Goal: Communication & Community: Share content

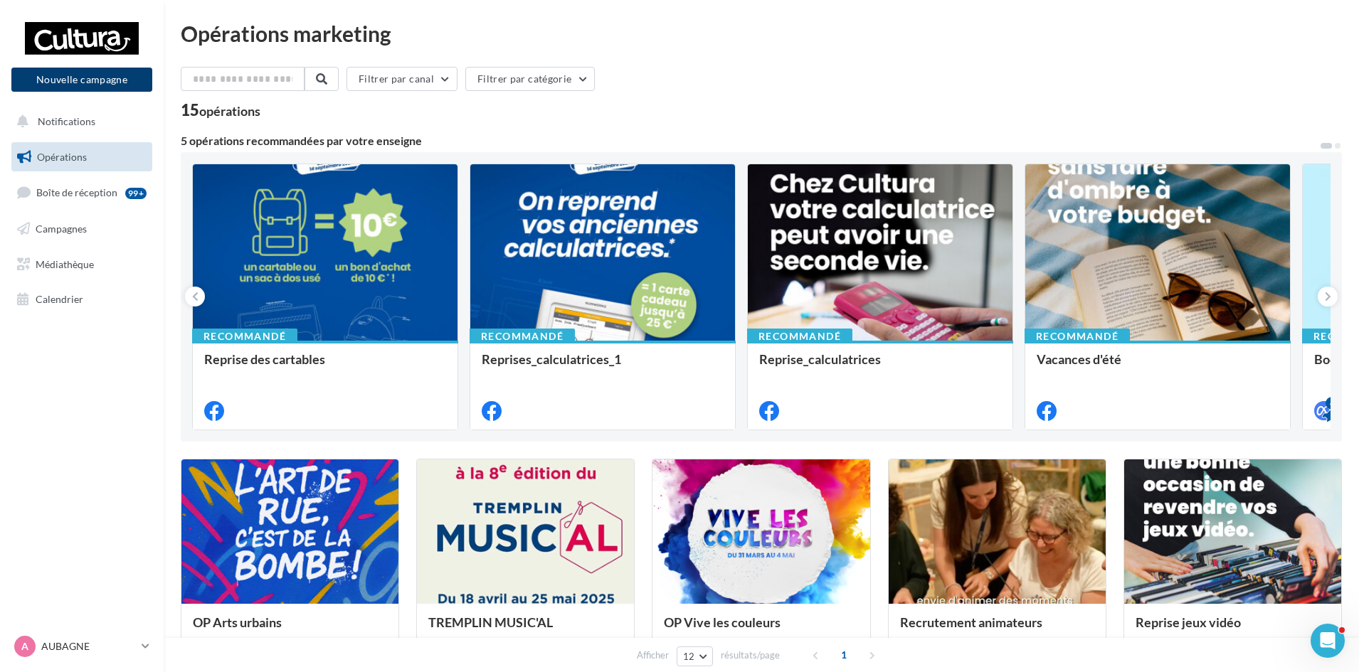
click at [107, 74] on button "Nouvelle campagne" at bounding box center [81, 80] width 141 height 24
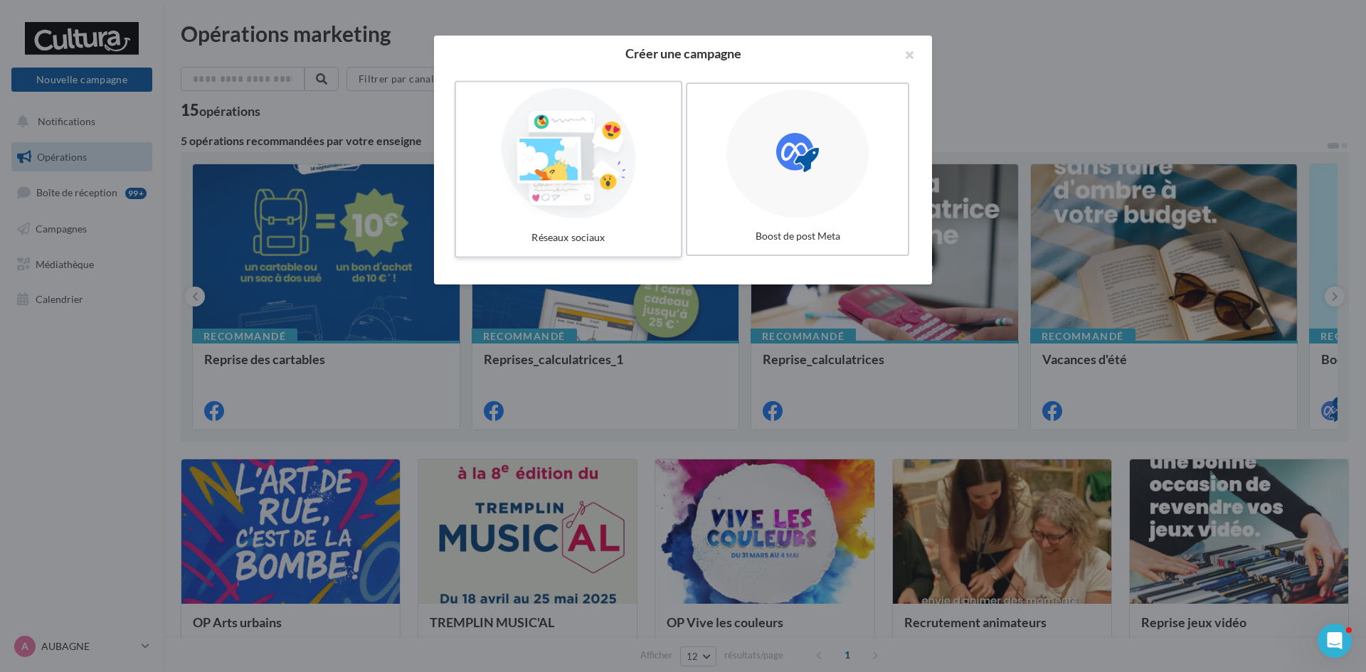
click at [635, 176] on div at bounding box center [568, 153] width 213 height 131
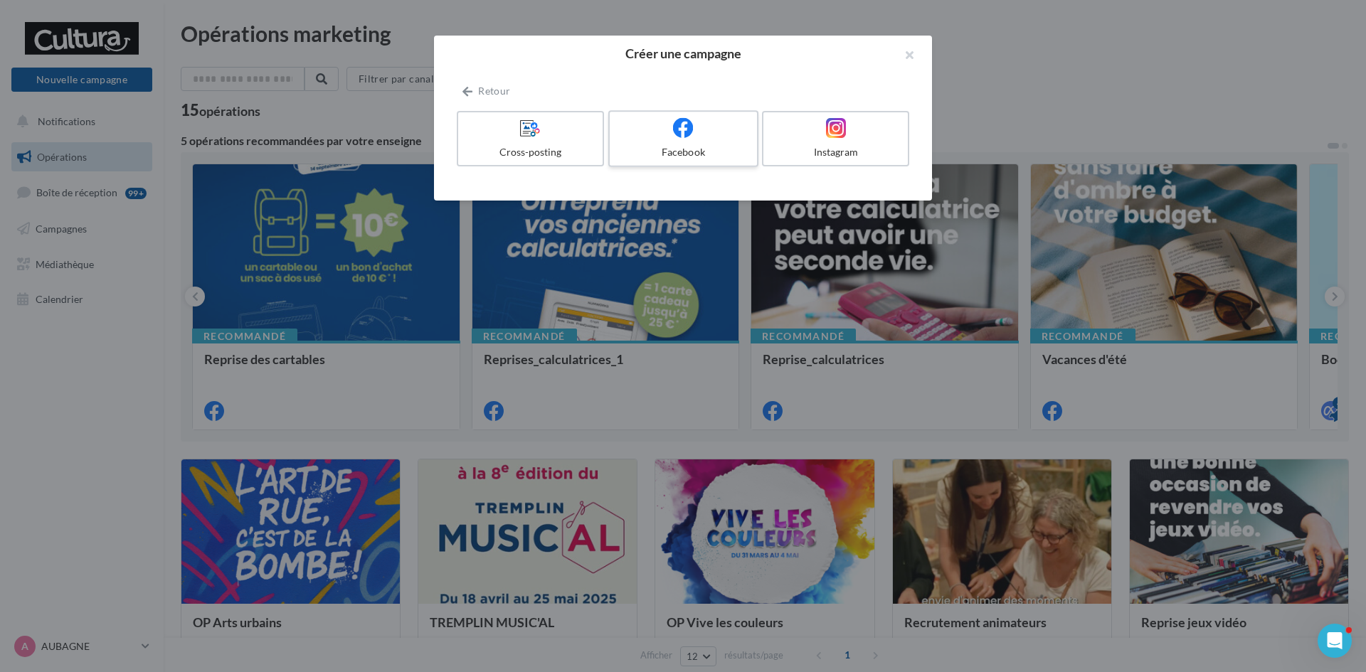
click at [650, 145] on div "Facebook" at bounding box center [683, 152] width 135 height 14
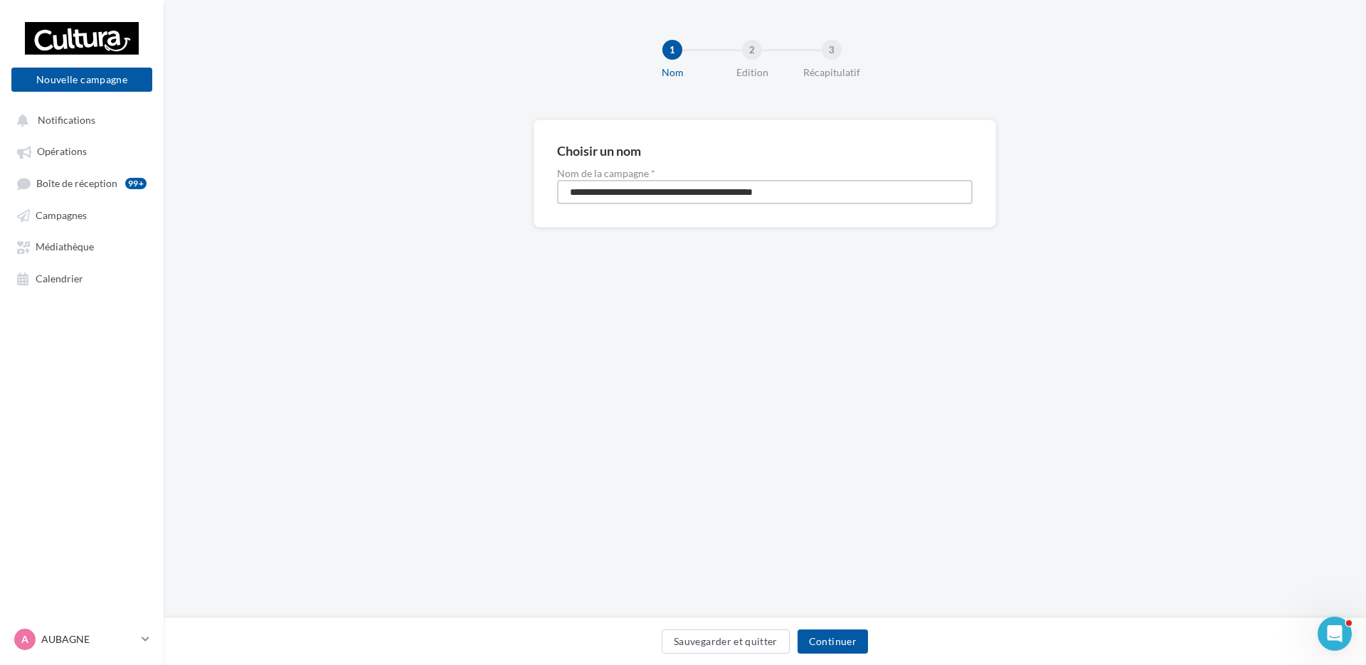
click at [831, 189] on input "**********" at bounding box center [765, 192] width 416 height 24
drag, startPoint x: 847, startPoint y: 189, endPoint x: 423, endPoint y: 167, distance: 424.7
click at [423, 167] on div "**********" at bounding box center [765, 197] width 1203 height 154
type input "*********"
click at [842, 649] on button "Continuer" at bounding box center [833, 642] width 70 height 24
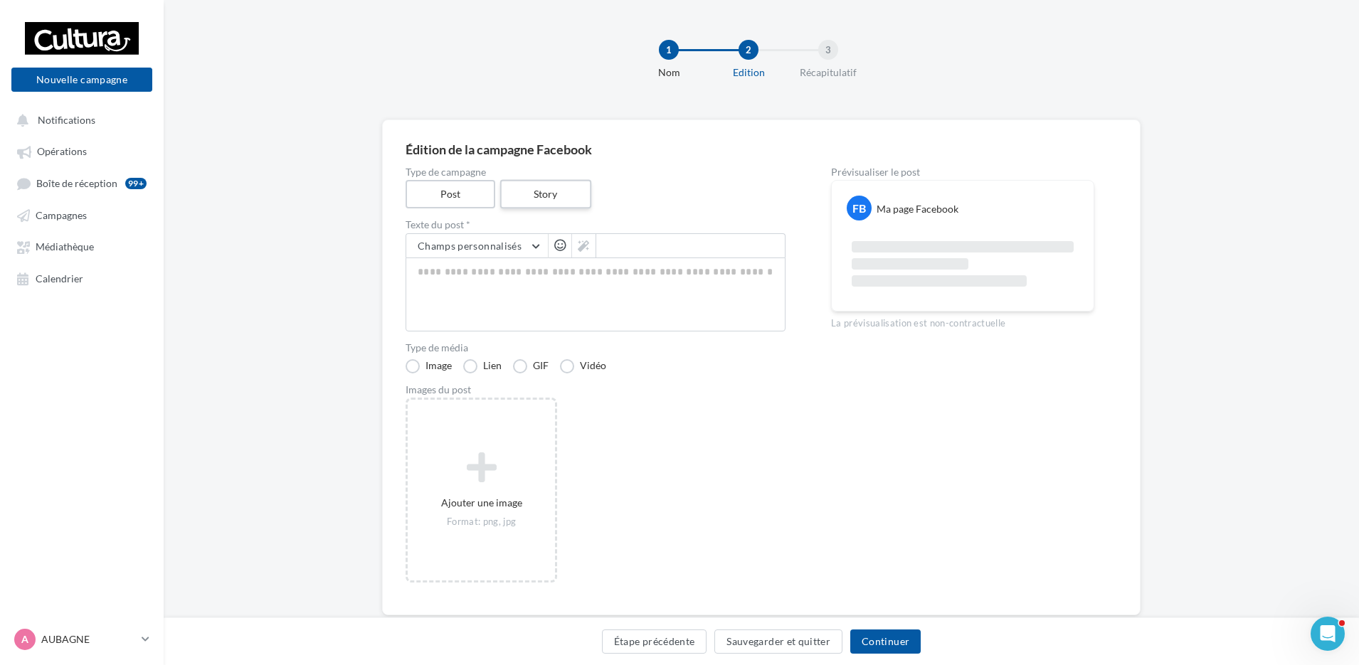
click at [560, 191] on label "Story" at bounding box center [545, 194] width 91 height 29
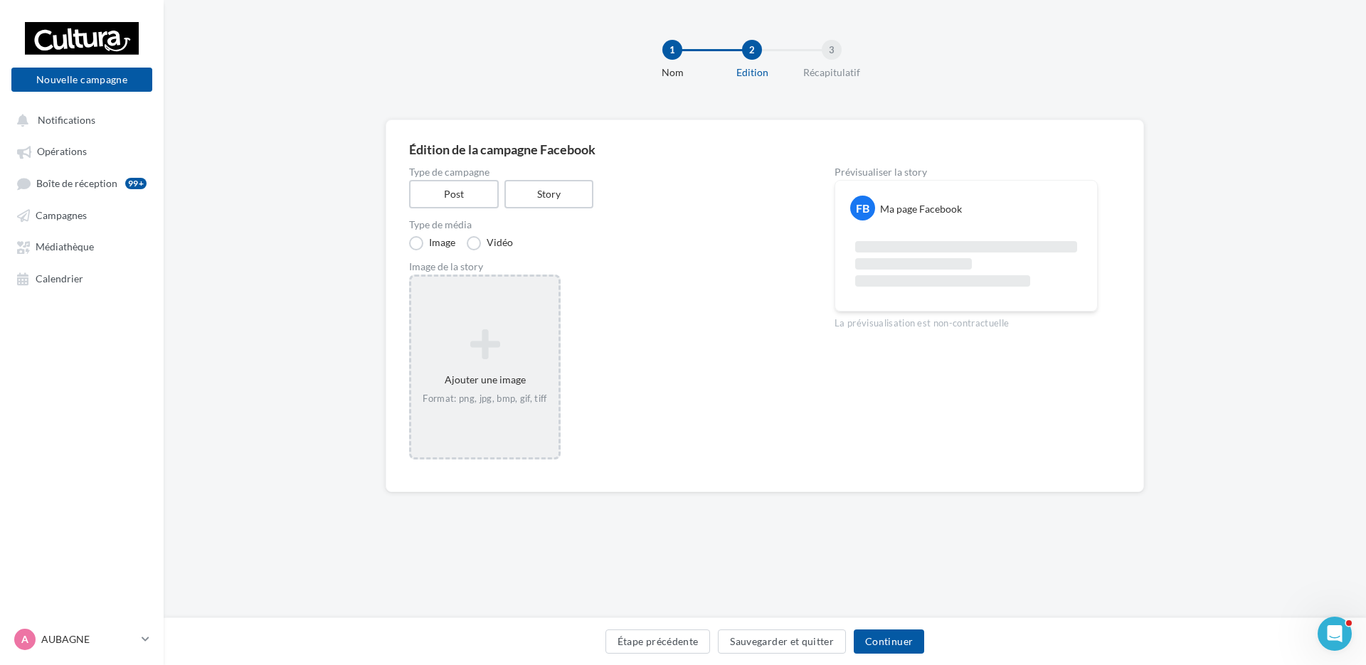
click at [509, 310] on div "Ajouter une image Format: png, jpg, bmp, gif, tiff" at bounding box center [485, 367] width 152 height 185
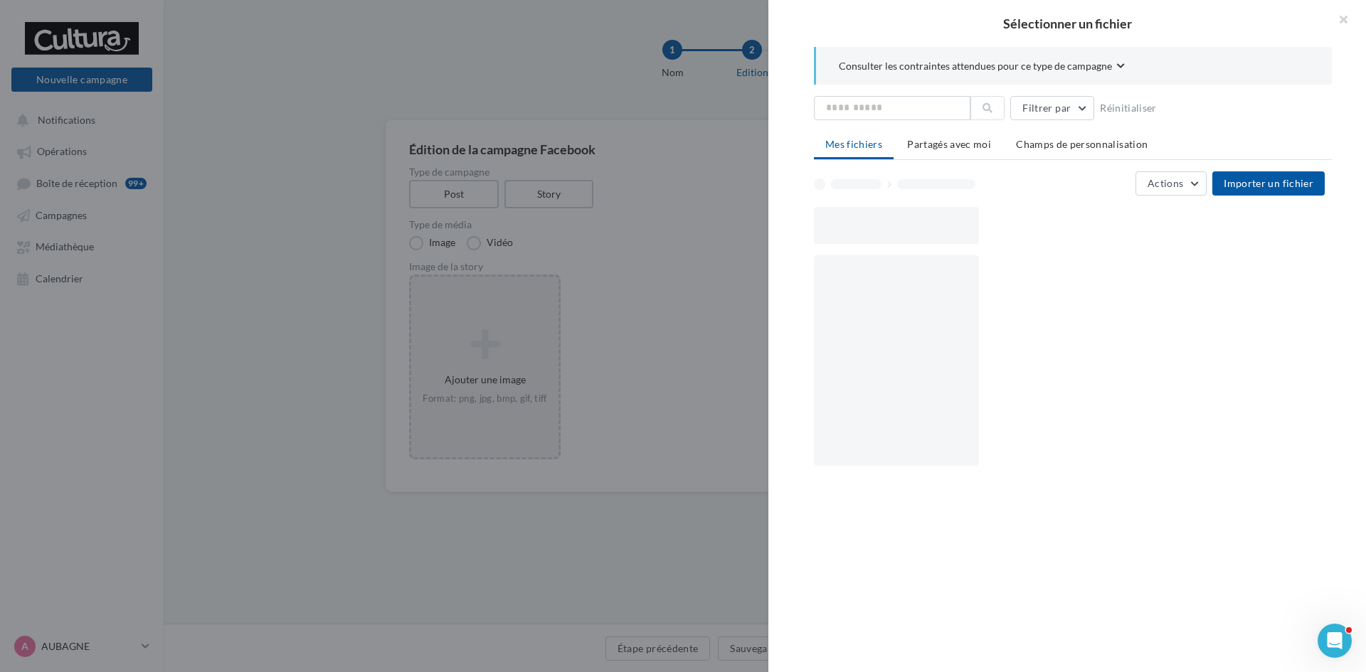
click at [902, 312] on div at bounding box center [896, 360] width 165 height 211
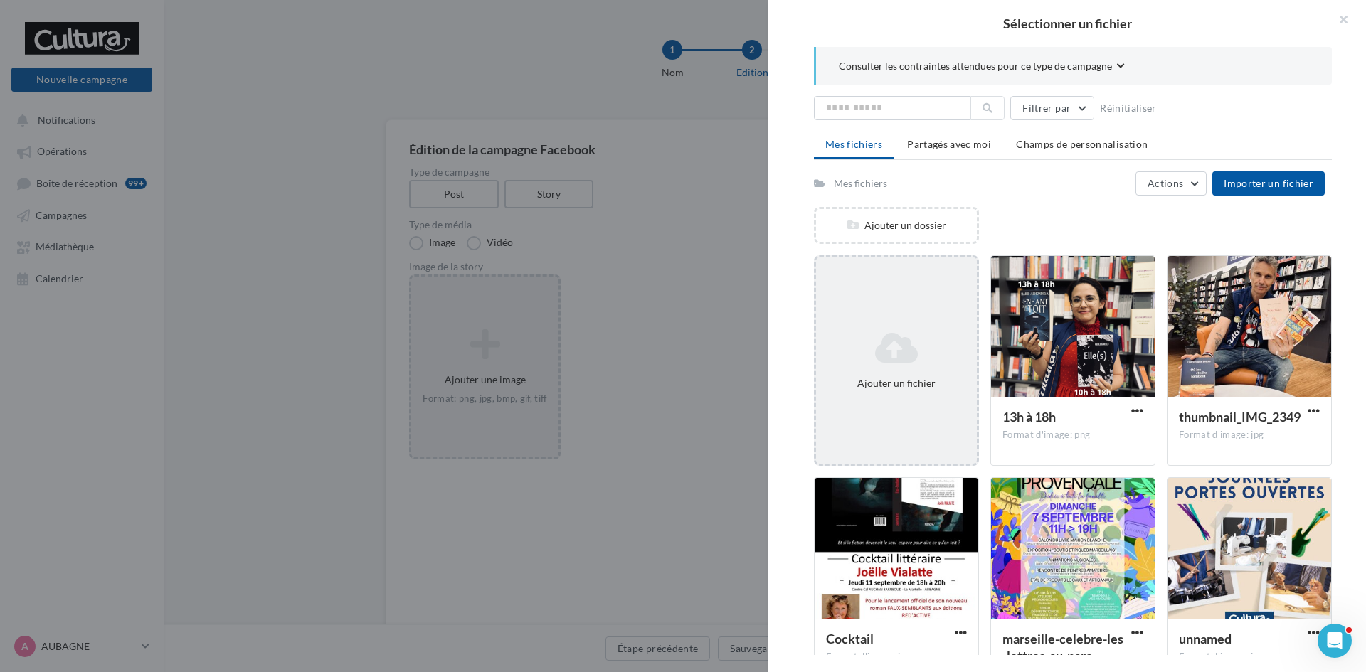
click at [919, 320] on div "Ajouter un fichier" at bounding box center [896, 360] width 165 height 211
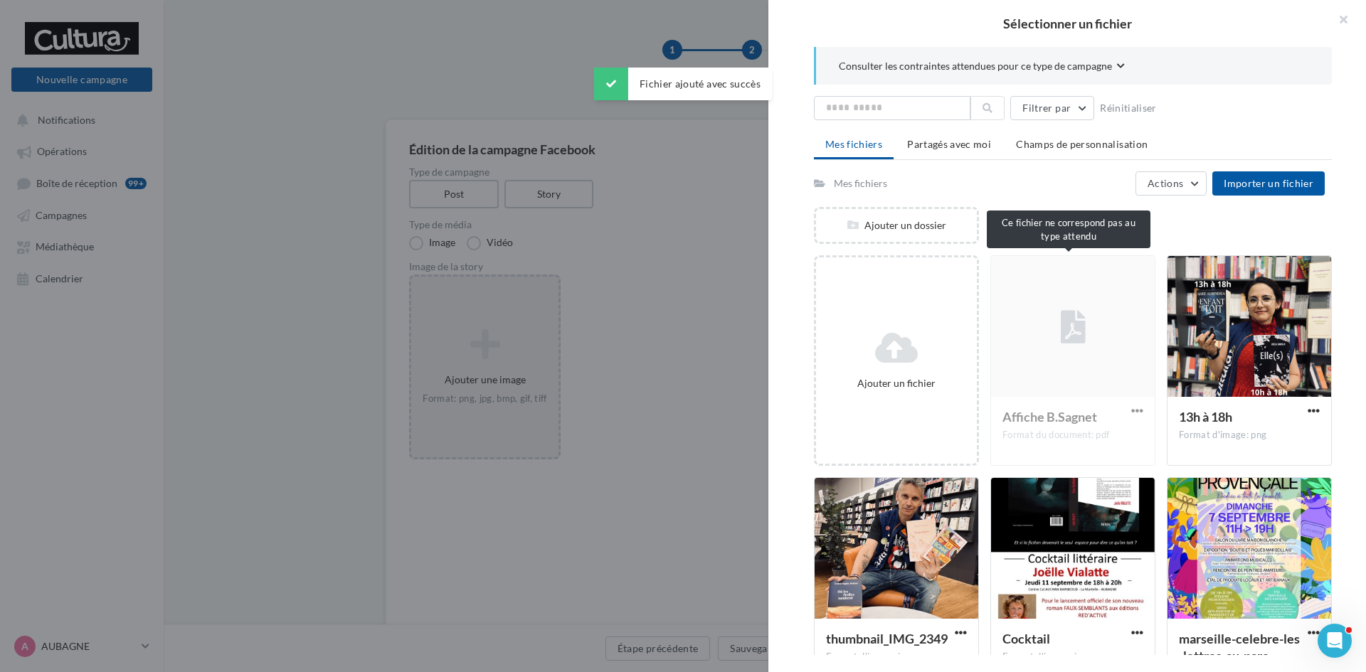
click at [1083, 361] on div "Affiche B.Sagnet Format du document: pdf" at bounding box center [1073, 360] width 165 height 211
click at [1137, 411] on div "Affiche B.Sagnet Format du document: pdf" at bounding box center [1073, 360] width 165 height 211
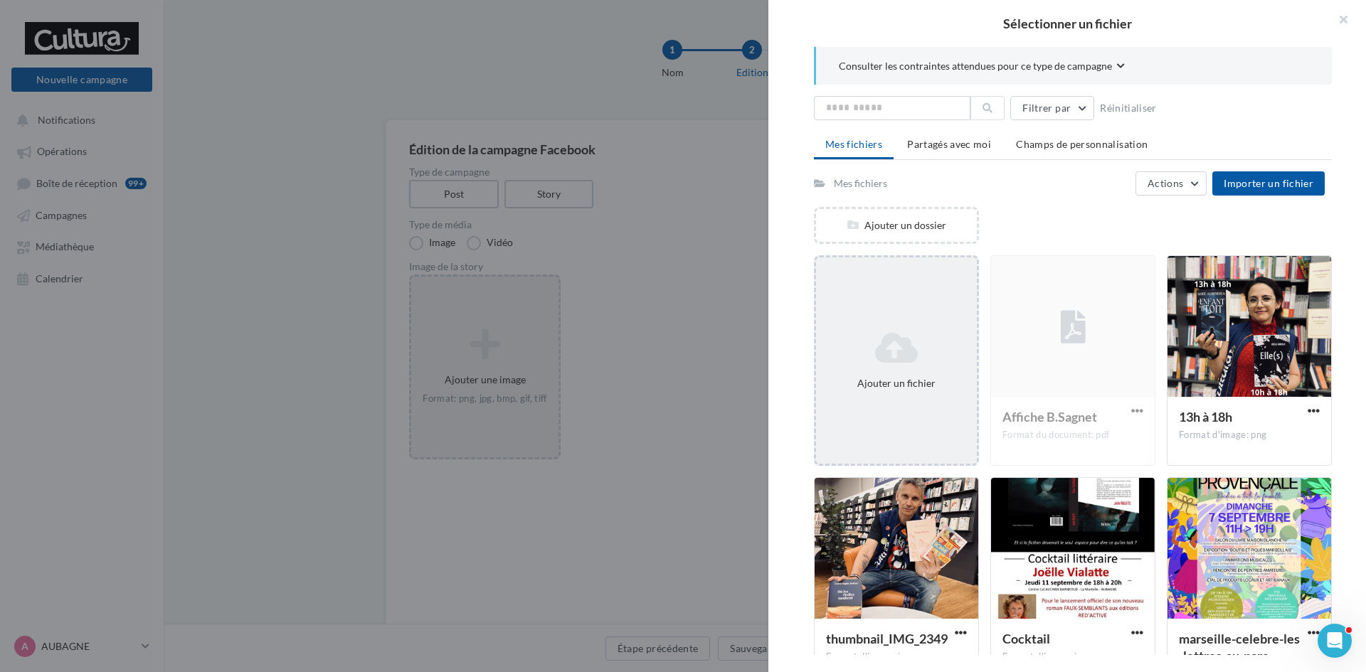
click at [914, 338] on icon at bounding box center [896, 348] width 149 height 34
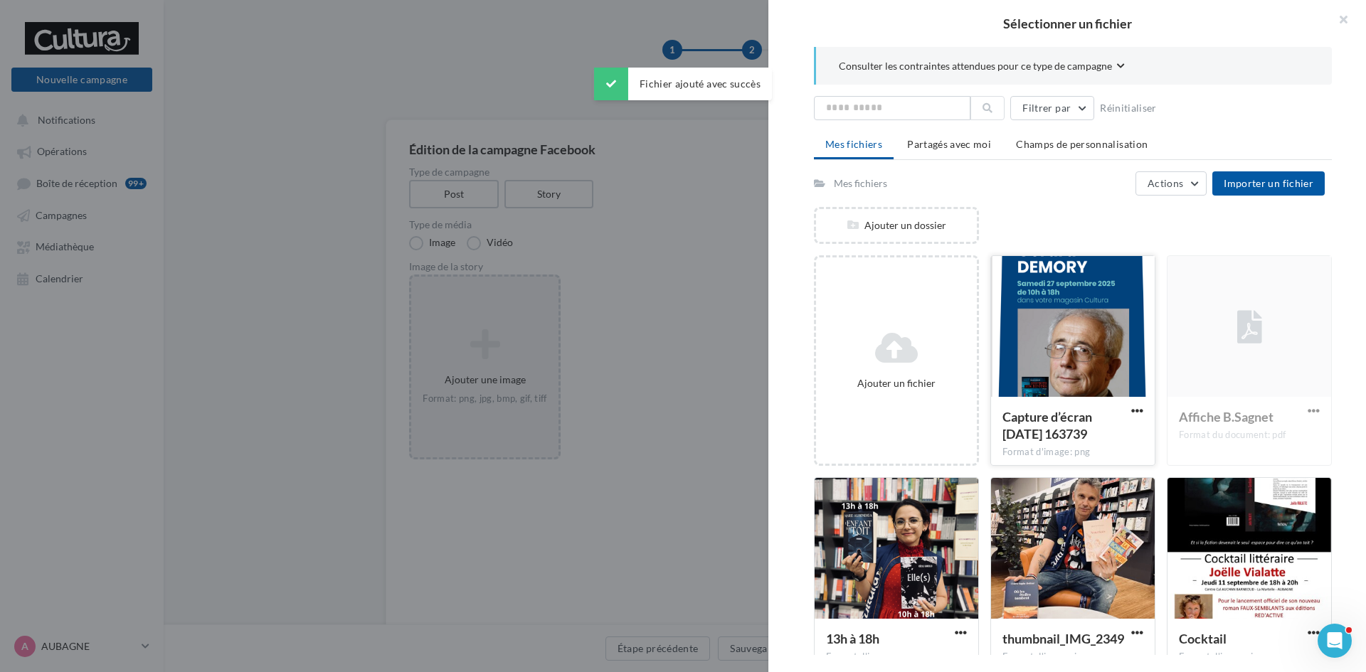
click at [1074, 347] on div at bounding box center [1073, 327] width 164 height 142
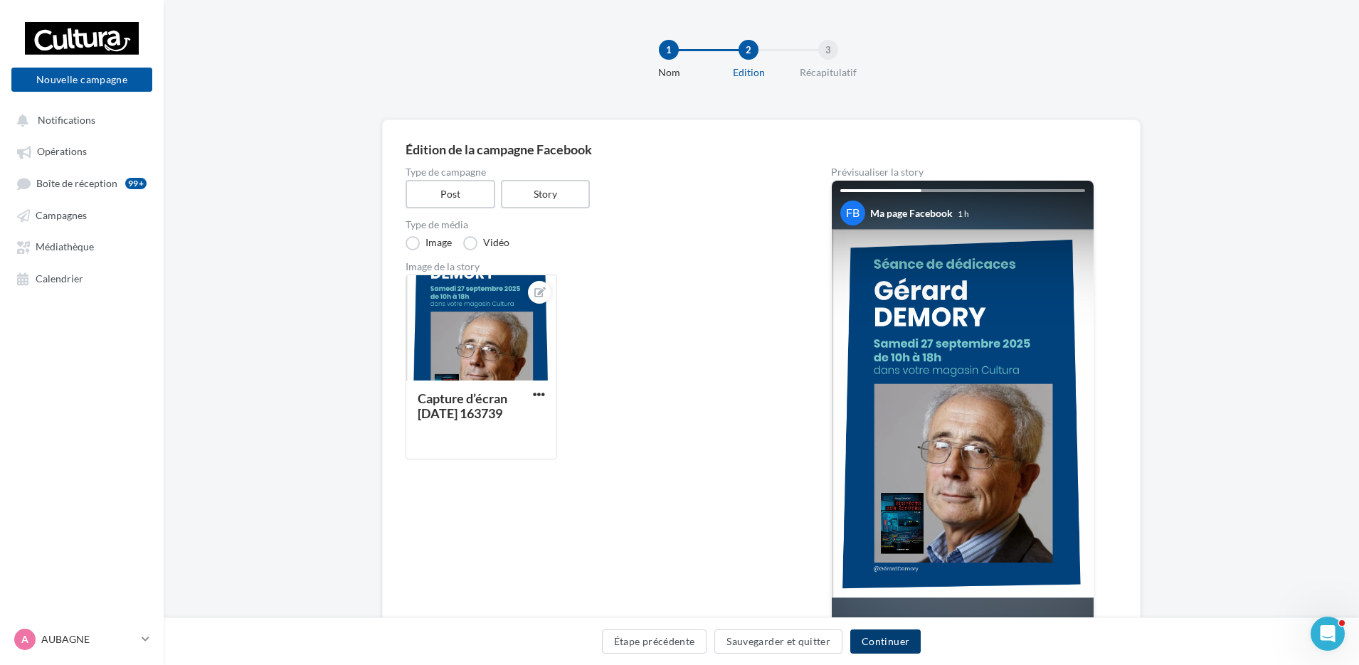
click at [887, 641] on button "Continuer" at bounding box center [885, 642] width 70 height 24
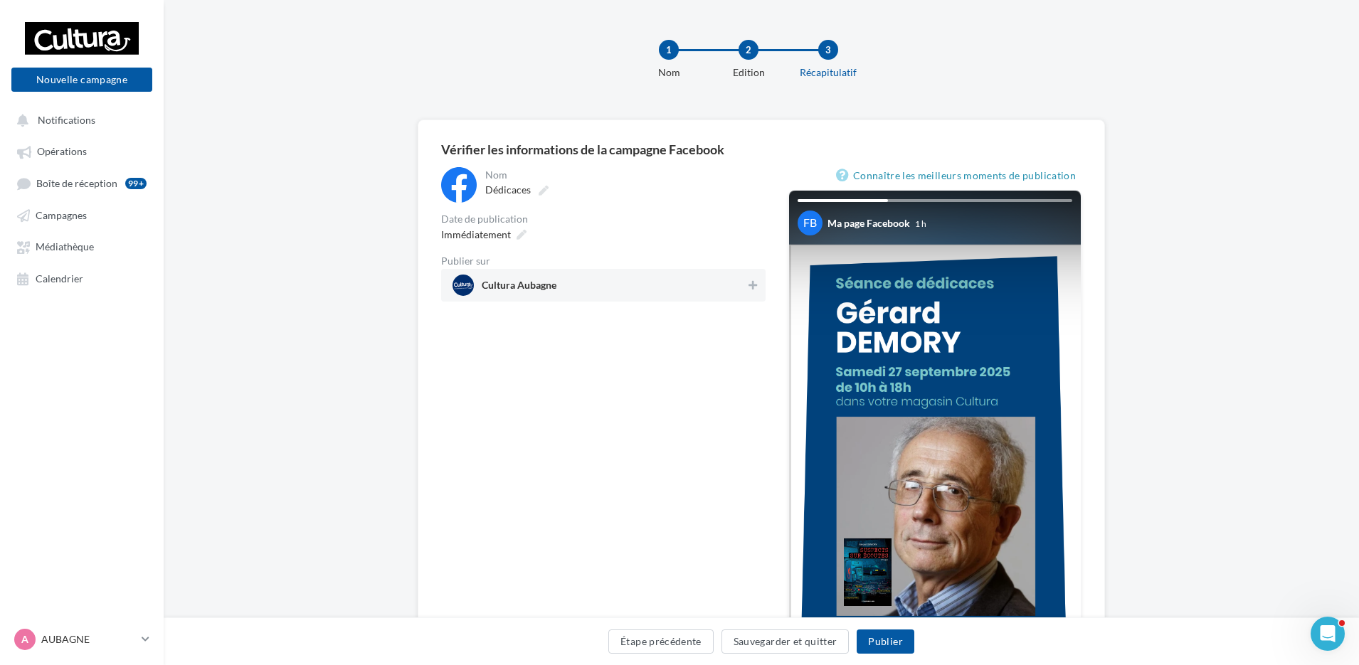
click at [551, 292] on span "Cultura Aubagne" at bounding box center [519, 288] width 75 height 16
click at [897, 637] on button "Publier" at bounding box center [885, 642] width 57 height 24
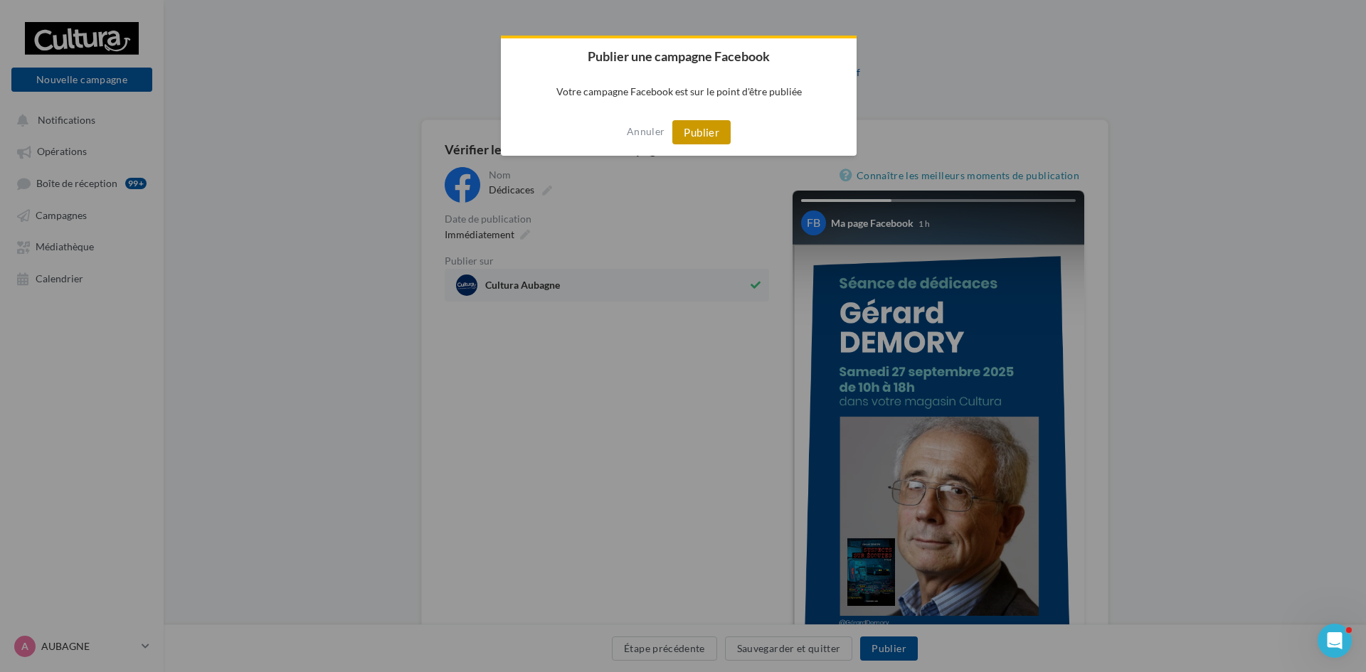
click at [702, 139] on button "Publier" at bounding box center [701, 132] width 58 height 24
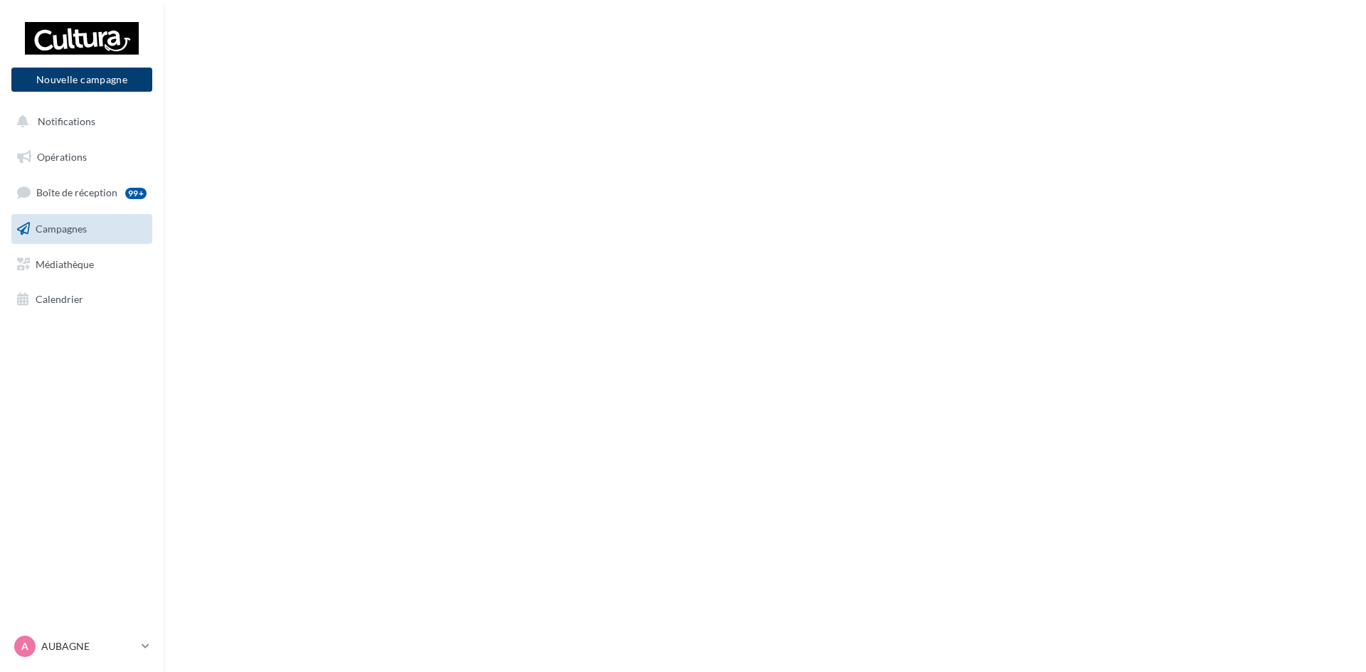
drag, startPoint x: 0, startPoint y: 0, endPoint x: 93, endPoint y: 84, distance: 125.5
click at [93, 84] on button "Nouvelle campagne" at bounding box center [81, 80] width 141 height 24
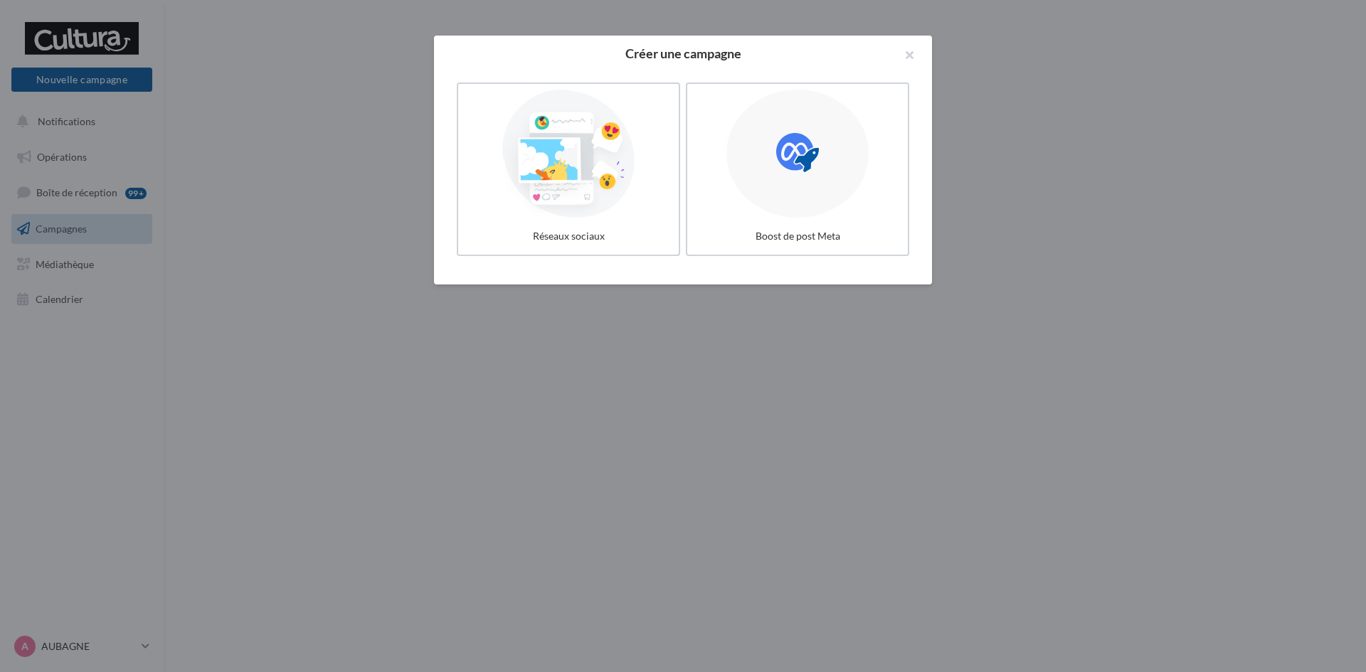
click at [620, 197] on div at bounding box center [568, 154] width 209 height 128
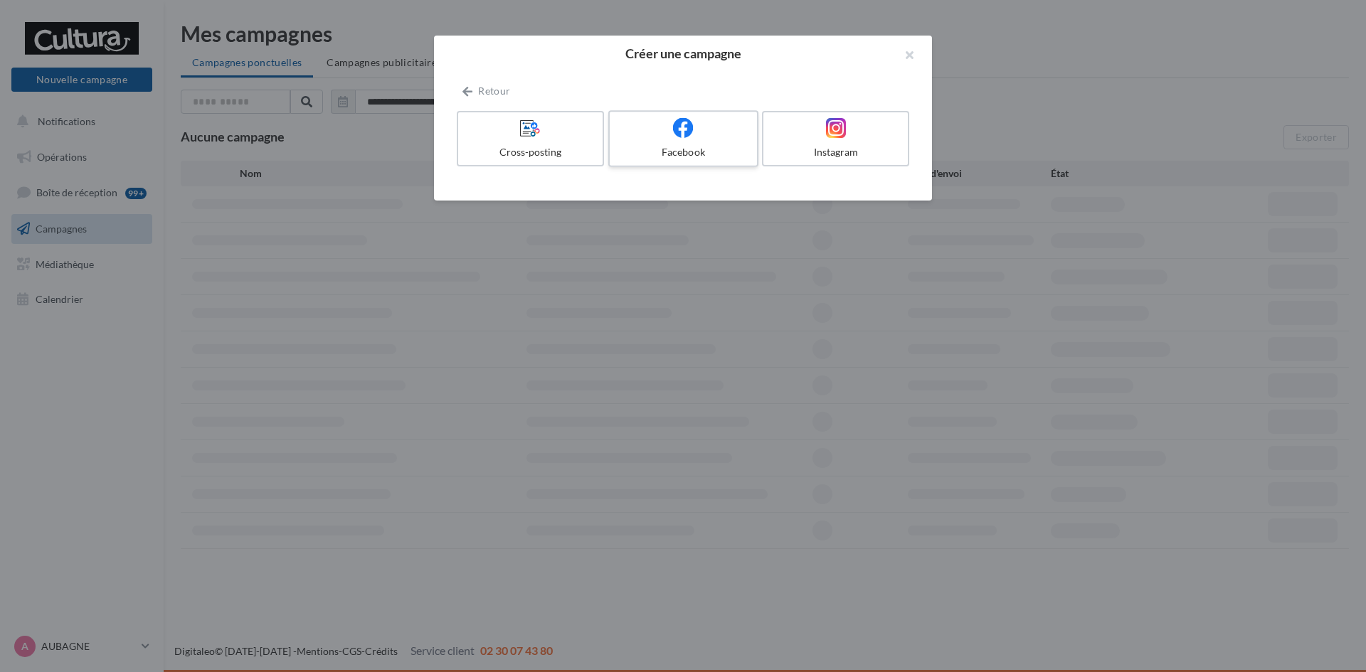
click at [659, 148] on div "Facebook" at bounding box center [683, 152] width 135 height 14
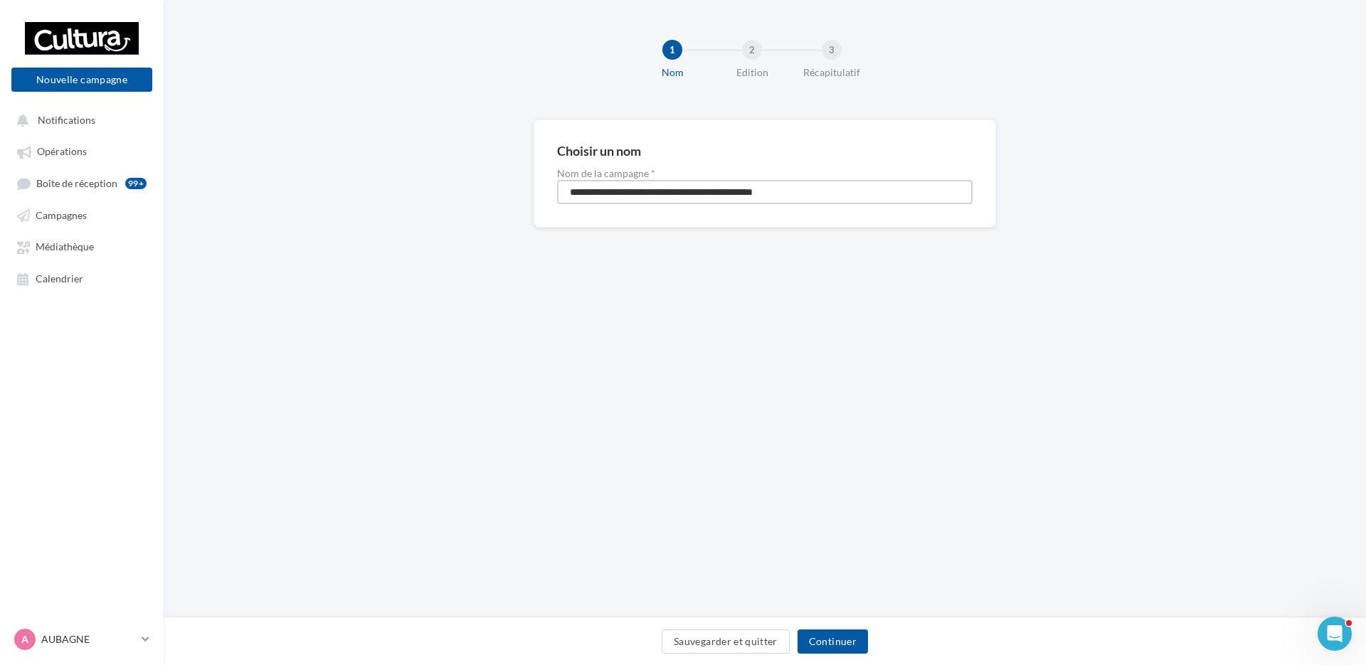
drag, startPoint x: 829, startPoint y: 189, endPoint x: 336, endPoint y: 171, distance: 493.4
click at [336, 171] on div "**********" at bounding box center [765, 197] width 1203 height 154
type input "*********"
click at [852, 630] on button "Continuer" at bounding box center [833, 642] width 70 height 24
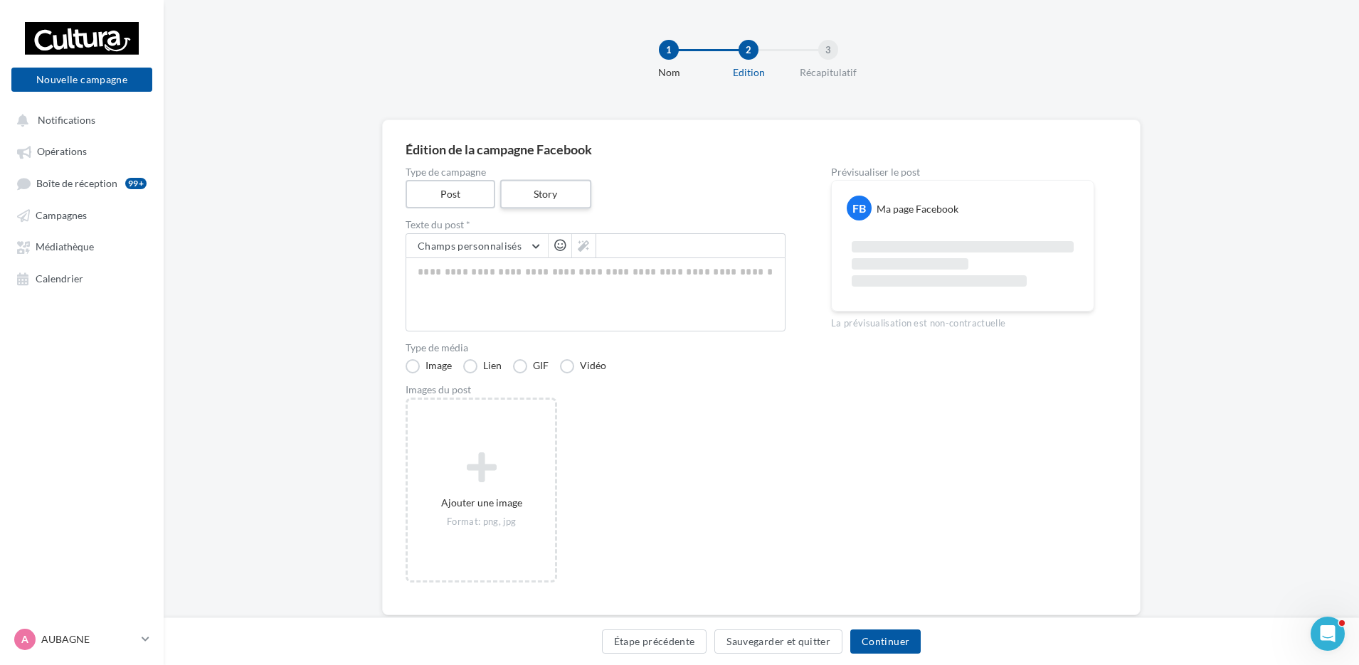
click at [565, 194] on label "Story" at bounding box center [545, 194] width 91 height 29
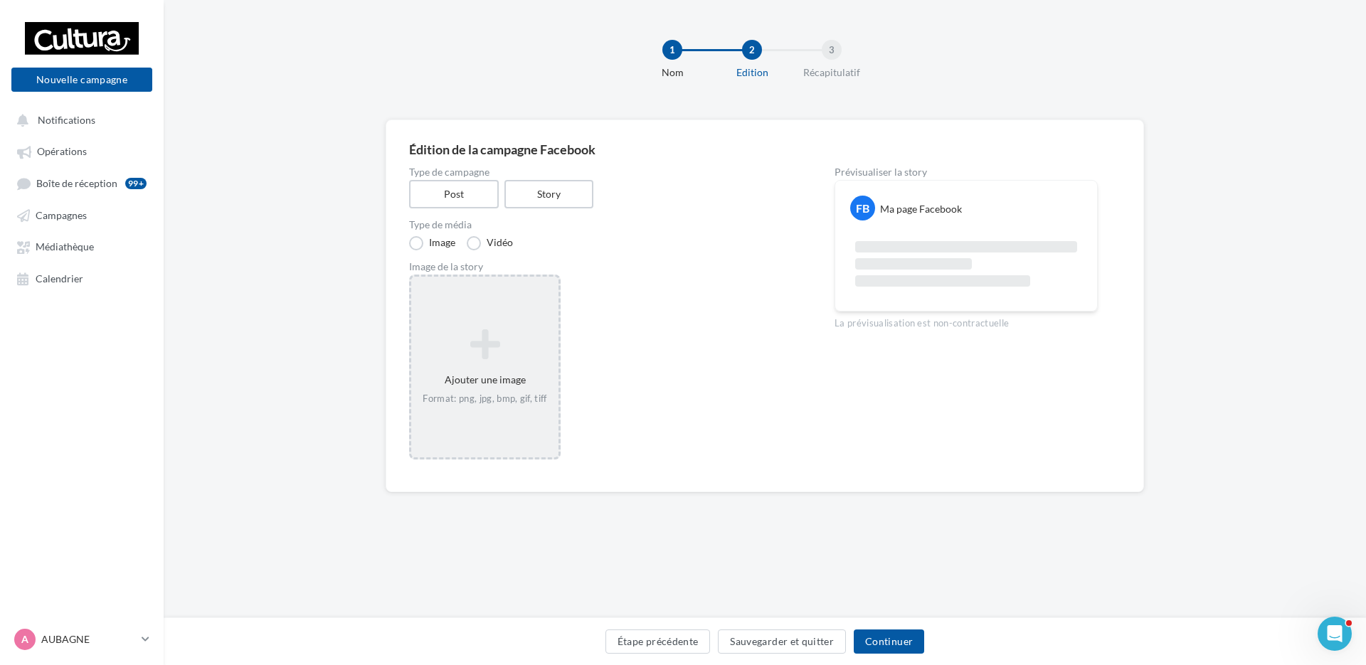
click at [522, 315] on div "Ajouter une image Format: png, jpg, bmp, gif, tiff" at bounding box center [485, 367] width 152 height 185
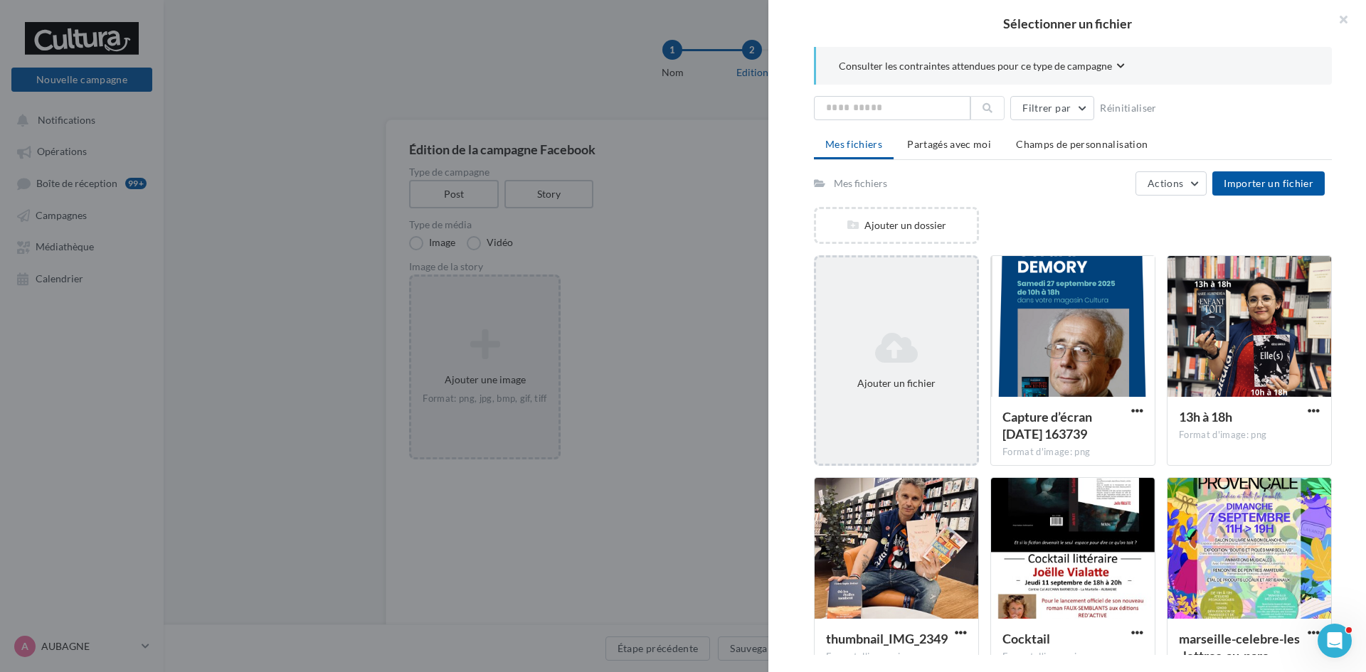
click at [966, 326] on div "Ajouter un fichier" at bounding box center [896, 360] width 161 height 71
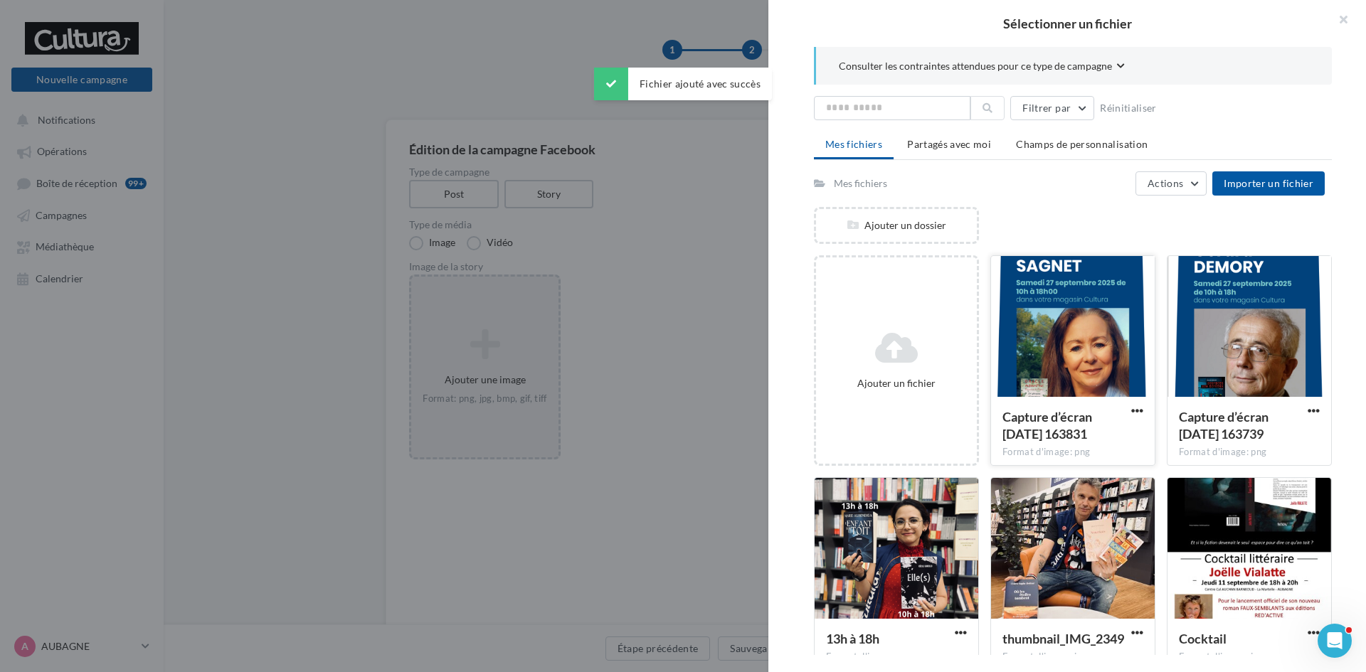
click at [1111, 325] on div at bounding box center [1073, 327] width 164 height 142
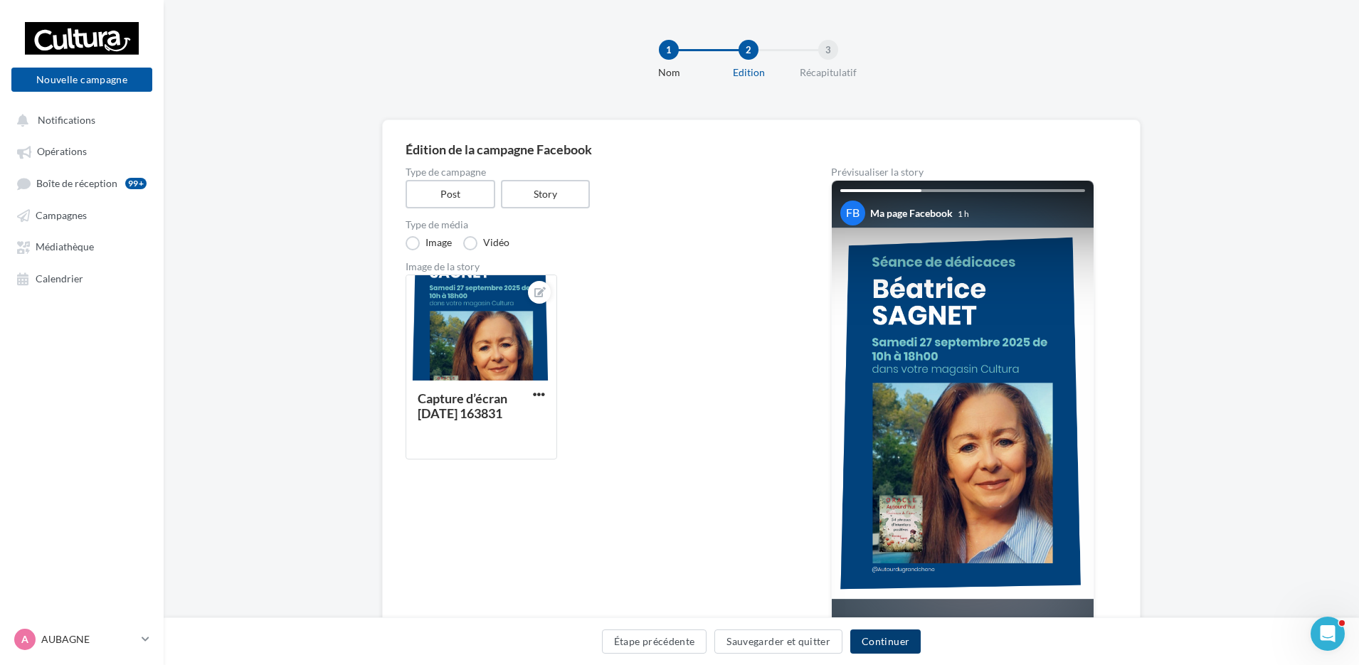
click at [916, 644] on button "Continuer" at bounding box center [885, 642] width 70 height 24
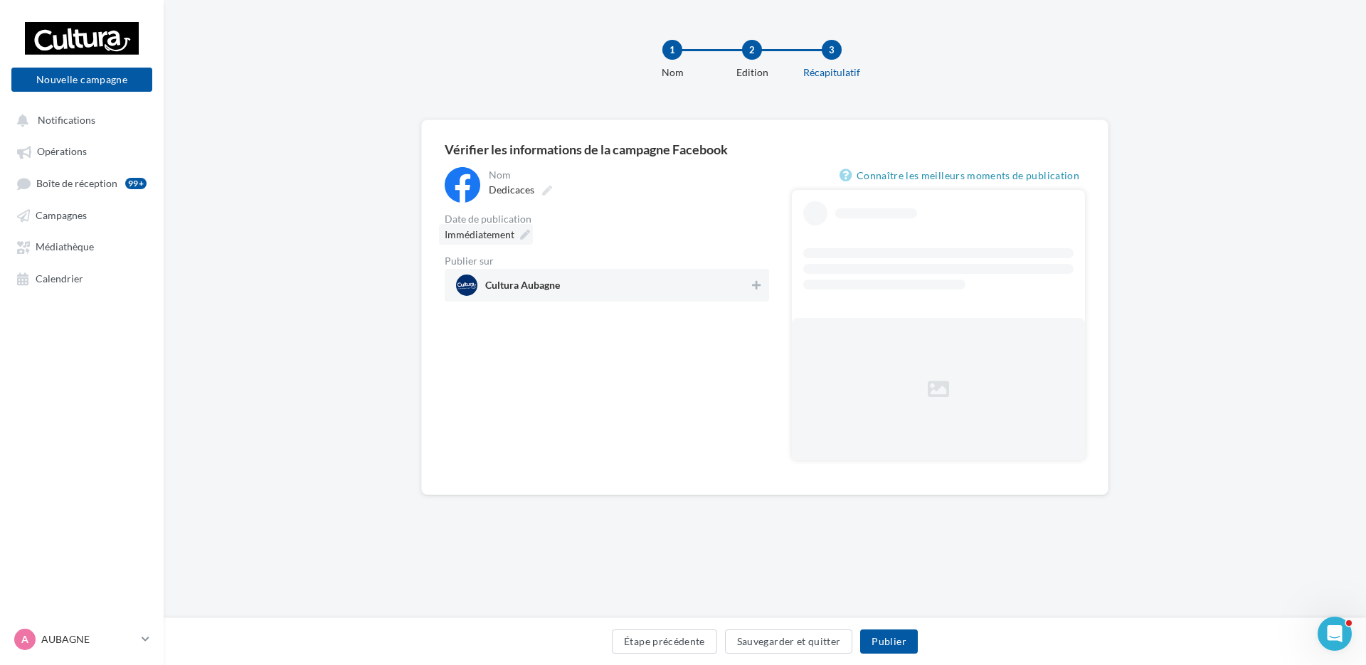
click at [529, 231] on icon at bounding box center [525, 235] width 10 height 10
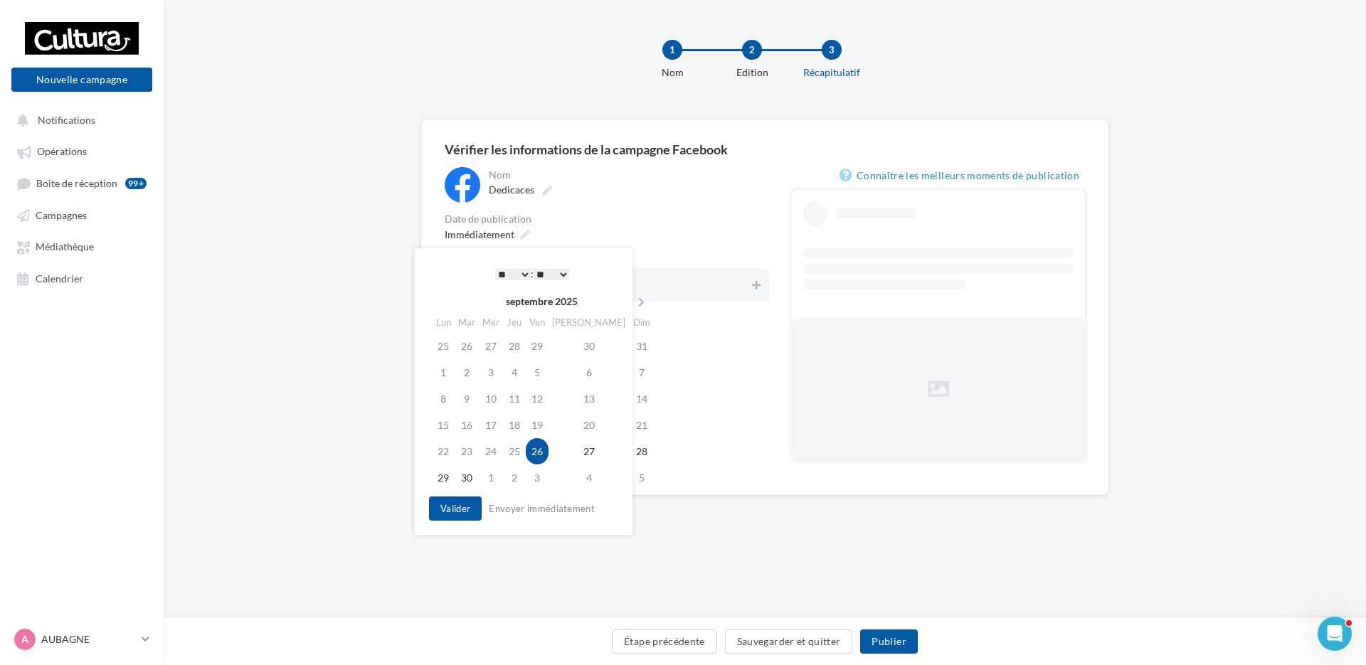
click at [524, 271] on select "* * * * * * * * * * ** ** ** ** ** ** ** ** ** ** ** ** ** **" at bounding box center [513, 274] width 36 height 11
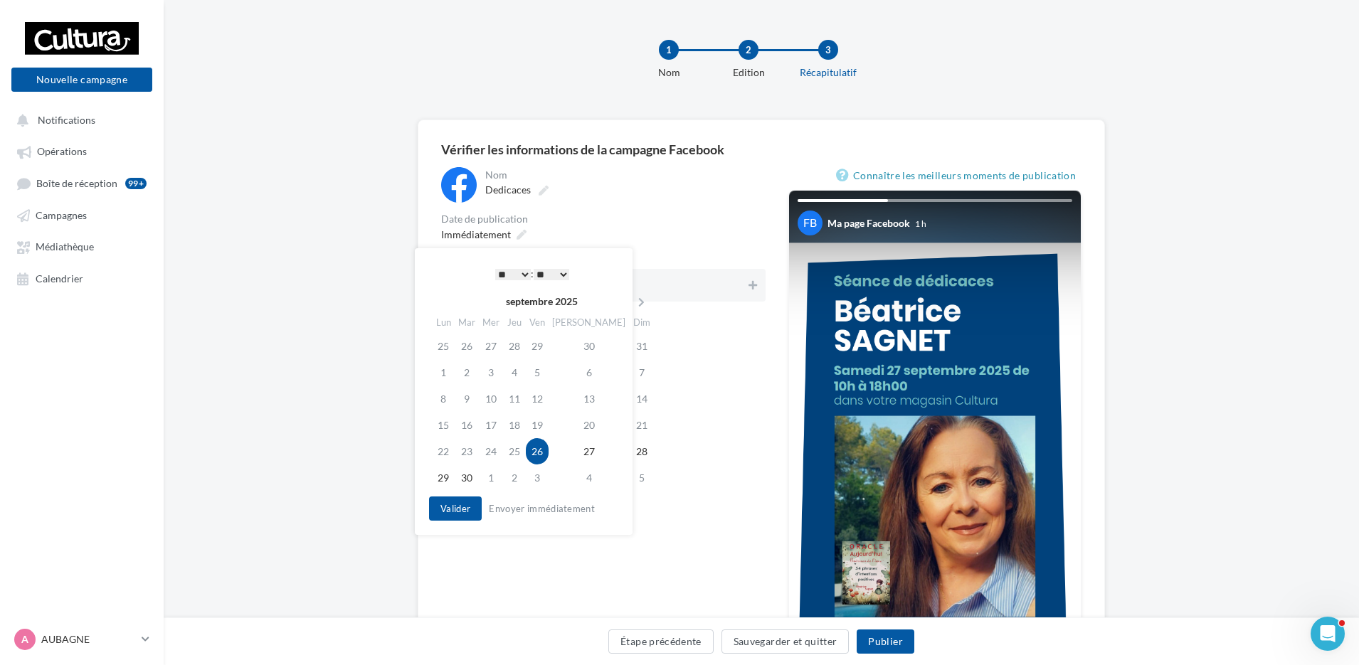
click at [559, 272] on select "** ** ** ** ** **" at bounding box center [552, 274] width 36 height 11
click at [467, 502] on button "Valider" at bounding box center [452, 509] width 53 height 24
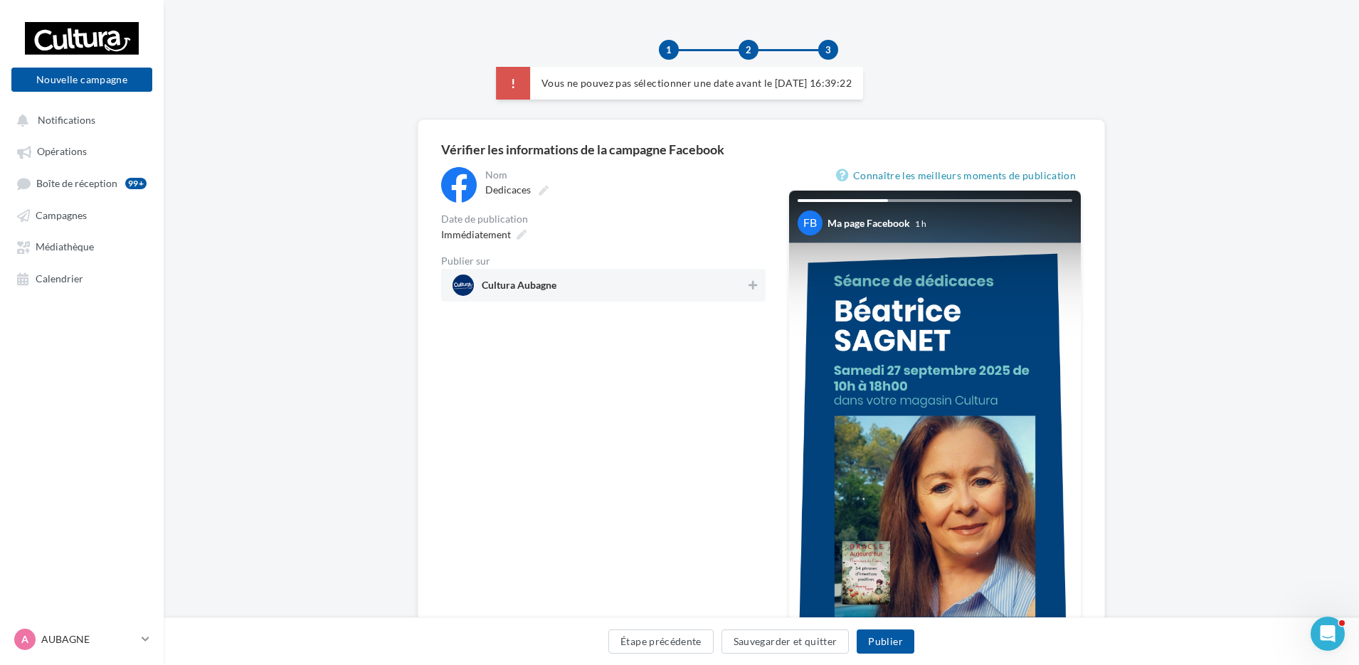
click at [655, 292] on span "Cultura Aubagne" at bounding box center [599, 285] width 293 height 21
click at [601, 282] on span "Cultura Aubagne" at bounding box center [599, 285] width 292 height 21
click at [521, 232] on icon at bounding box center [522, 235] width 10 height 10
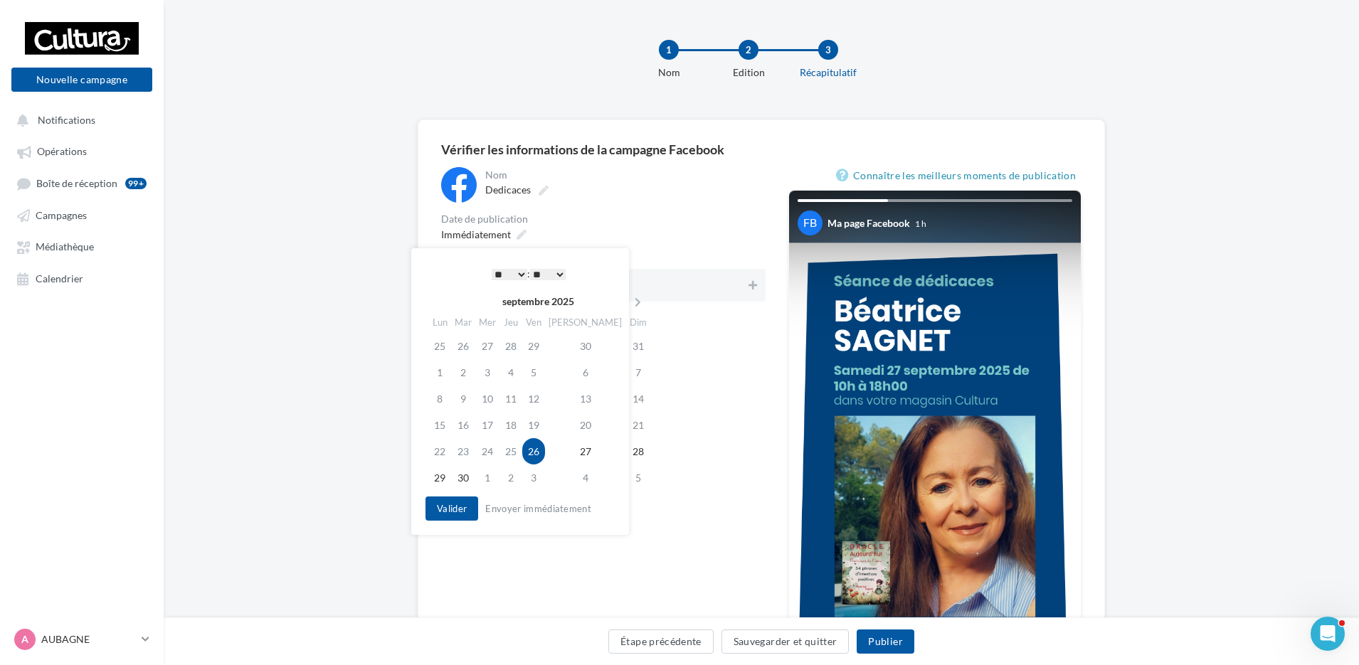
click at [568, 275] on div "* * * * * * * * * * ** ** ** ** ** ** ** ** ** ** ** ** ** ** : ** ** ** ** ** …" at bounding box center [529, 273] width 144 height 21
click at [563, 274] on select "** ** ** ** ** **" at bounding box center [548, 274] width 36 height 11
click at [470, 500] on button "Valider" at bounding box center [452, 509] width 53 height 24
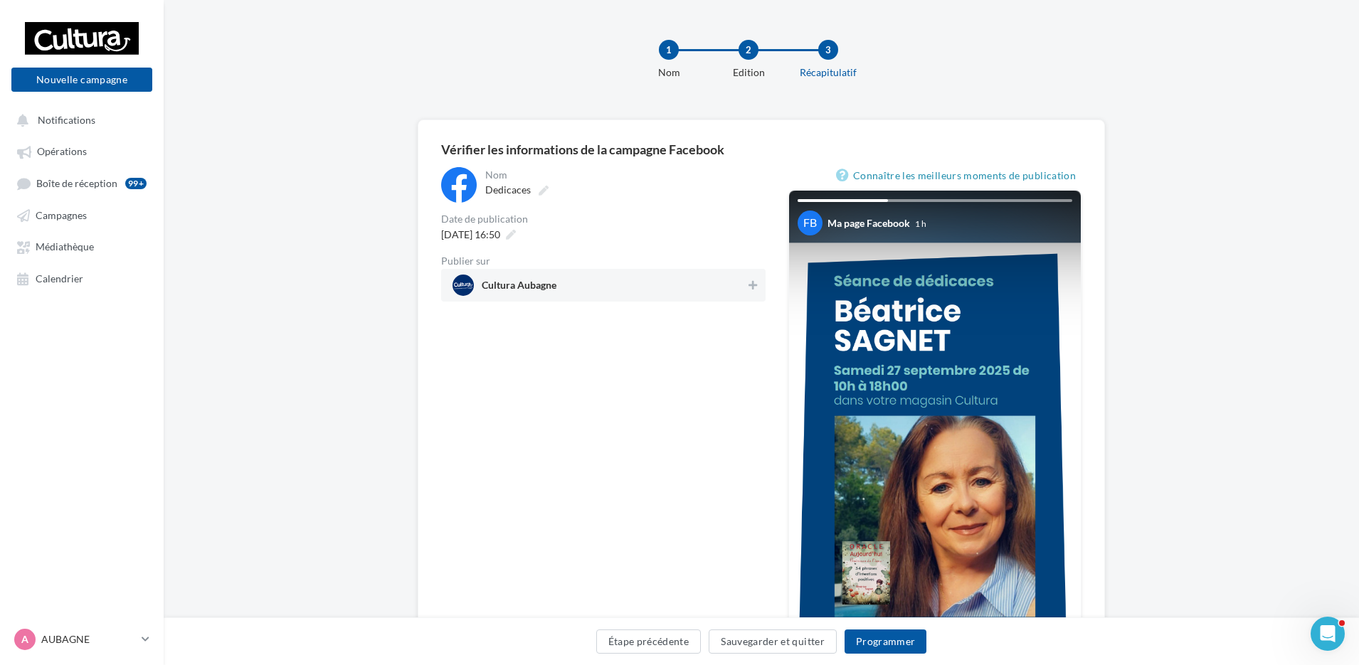
click at [655, 282] on span "Cultura Aubagne" at bounding box center [599, 285] width 293 height 21
click at [859, 642] on button "Programmer" at bounding box center [886, 642] width 83 height 24
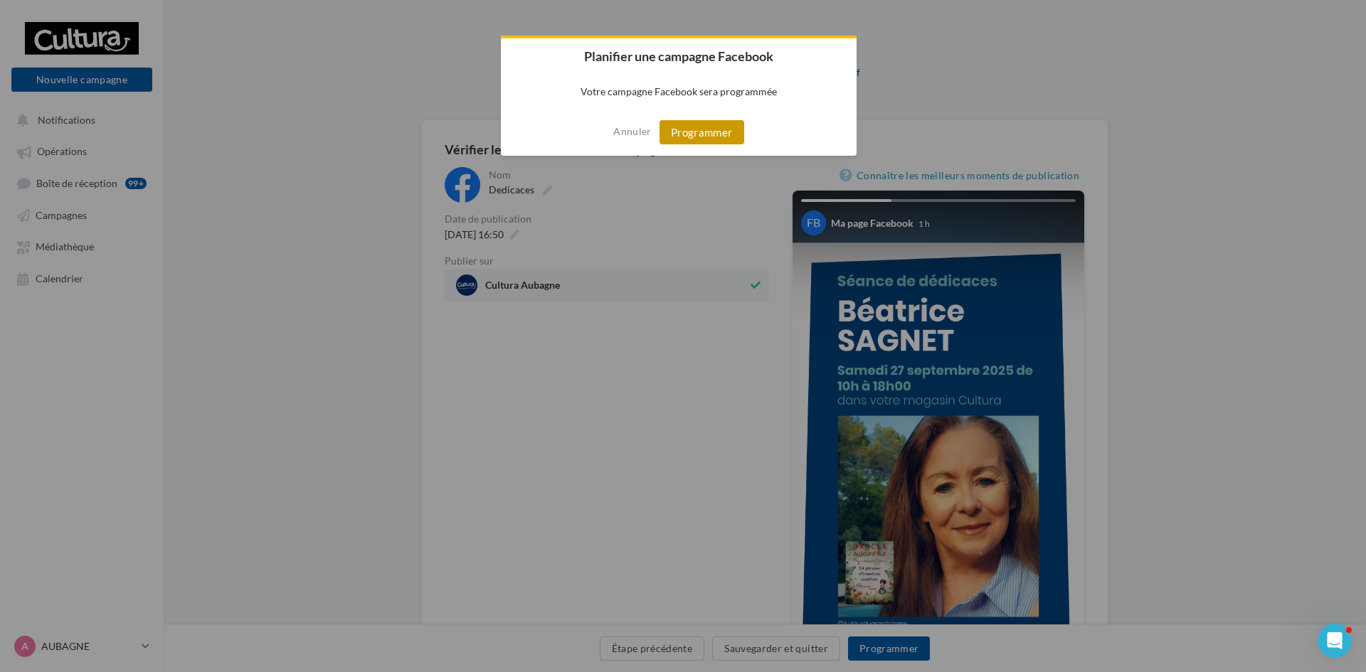
click at [723, 127] on button "Programmer" at bounding box center [702, 132] width 85 height 24
